Goal: Complete application form

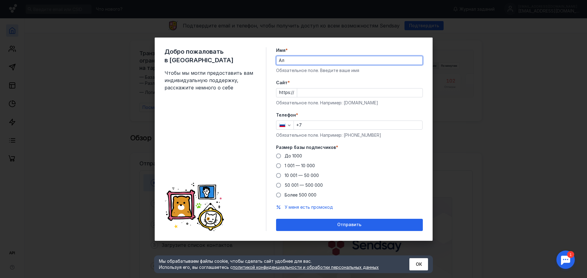
type input "[PERSON_NAME]"
type input "Мустафа"
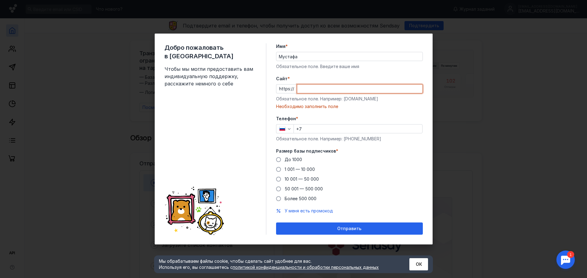
paste input "[DOMAIN_NAME][URL]"
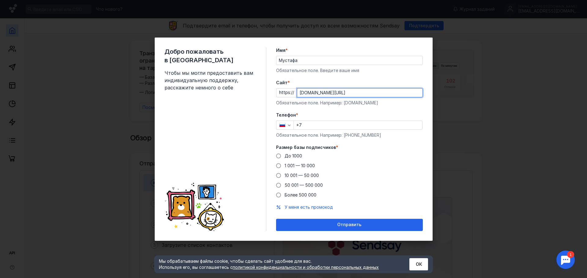
type input "[DOMAIN_NAME][URL]"
click at [309, 126] on input "+7" at bounding box center [358, 125] width 128 height 9
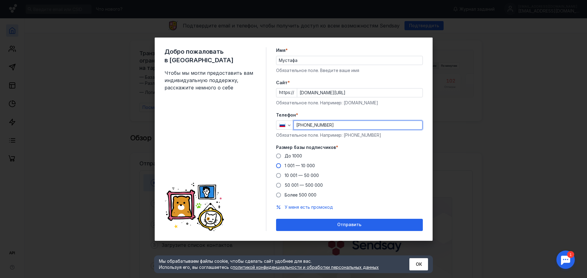
type input "[PHONE_NUMBER]"
click at [285, 168] on span "1 001 — 10 000" at bounding box center [299, 165] width 30 height 5
click at [0, 0] on input "1 001 — 10 000" at bounding box center [0, 0] width 0 height 0
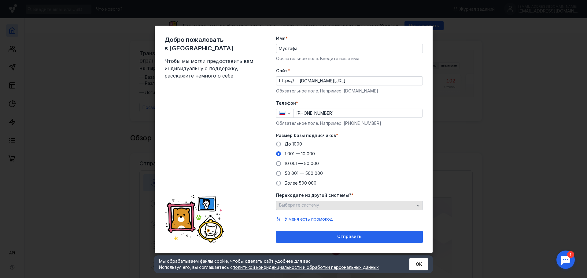
click at [304, 208] on span "Выберите систему" at bounding box center [299, 205] width 40 height 5
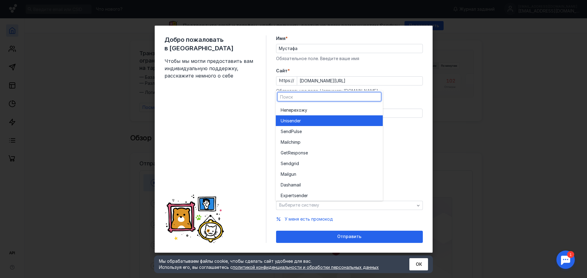
click at [310, 122] on div "Unisende r" at bounding box center [329, 121] width 97 height 6
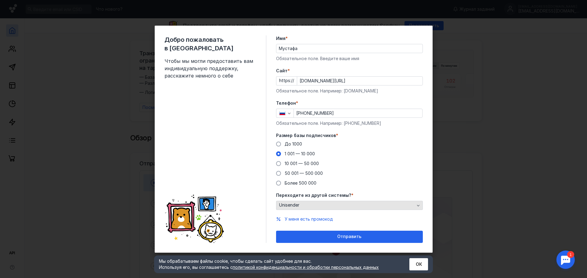
click at [299, 205] on span "Unisender" at bounding box center [289, 205] width 20 height 5
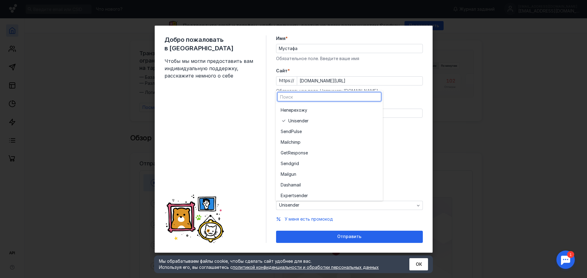
click at [407, 150] on div "До [DATE] 1 001 — 10 000 10 001 — 50 000 50 001 — 500 000 Более 500 000" at bounding box center [349, 163] width 147 height 45
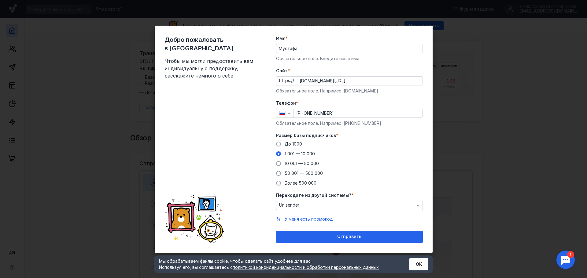
click at [285, 160] on div "До [DATE] 1 001 — 10 000 10 001 — 50 000 50 001 — 500 000 Более 500 000" at bounding box center [349, 163] width 147 height 45
click at [285, 163] on span "10 001 — 50 000" at bounding box center [301, 163] width 34 height 5
click at [0, 0] on input "10 001 — 50 000" at bounding box center [0, 0] width 0 height 0
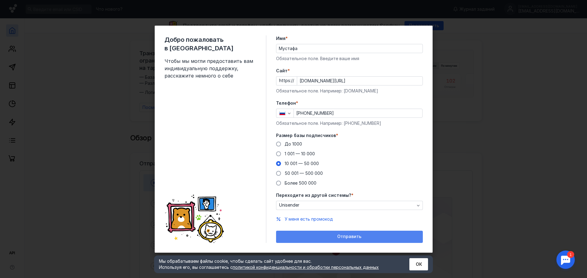
click at [336, 239] on div "Отправить" at bounding box center [349, 236] width 141 height 5
